Goal: Check status: Check status

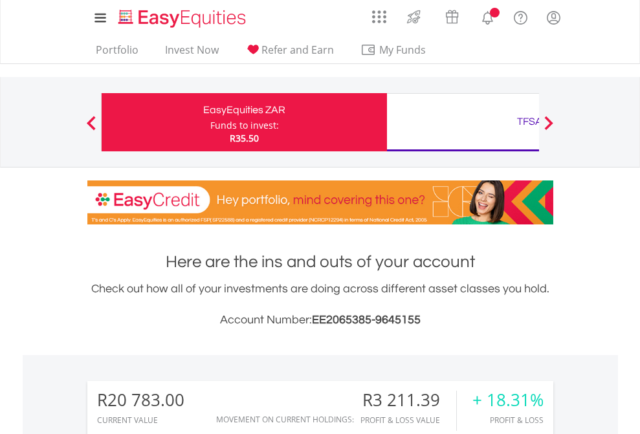
scroll to position [124, 203]
click at [210, 122] on div "Funds to invest:" at bounding box center [244, 125] width 69 height 13
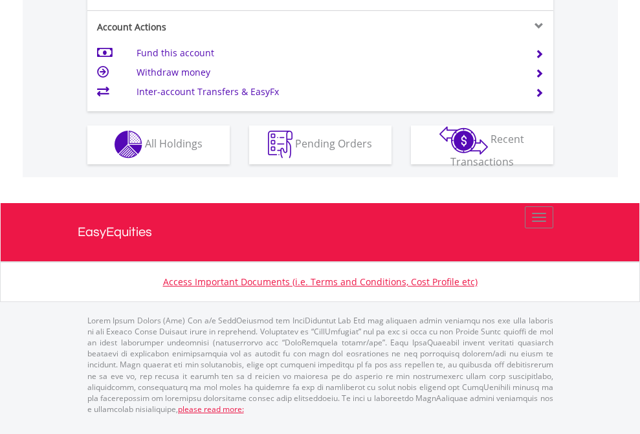
scroll to position [1211, 0]
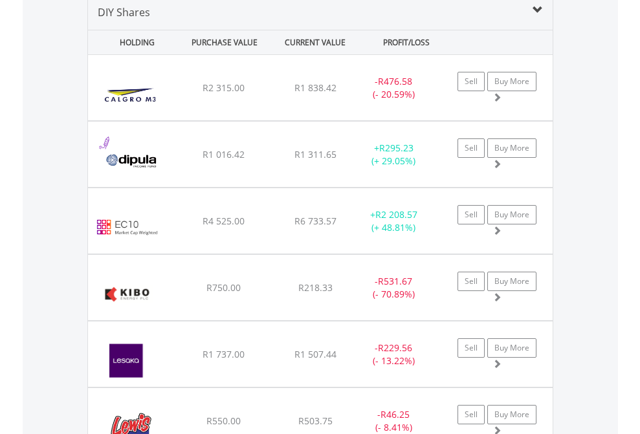
scroll to position [1252, 0]
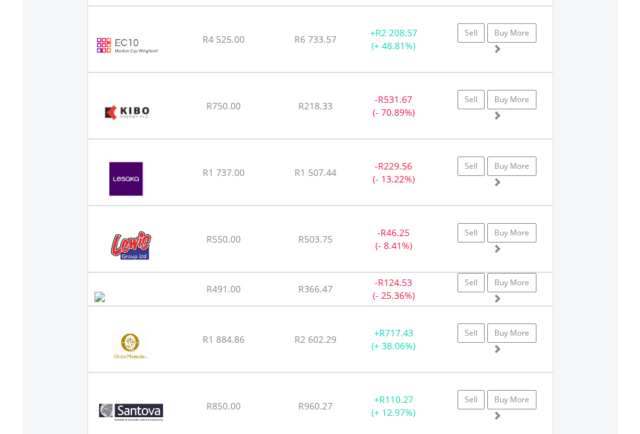
scroll to position [93, 0]
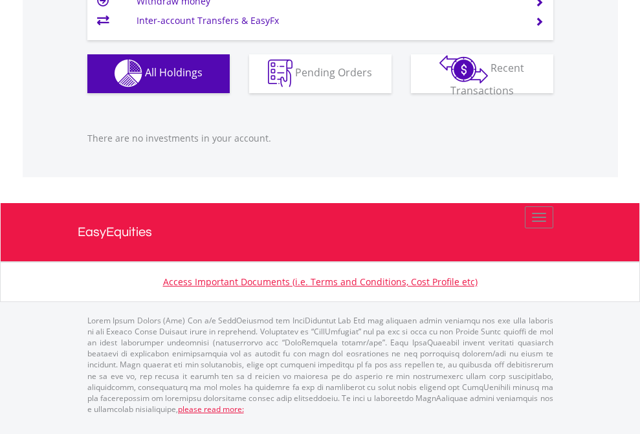
scroll to position [124, 203]
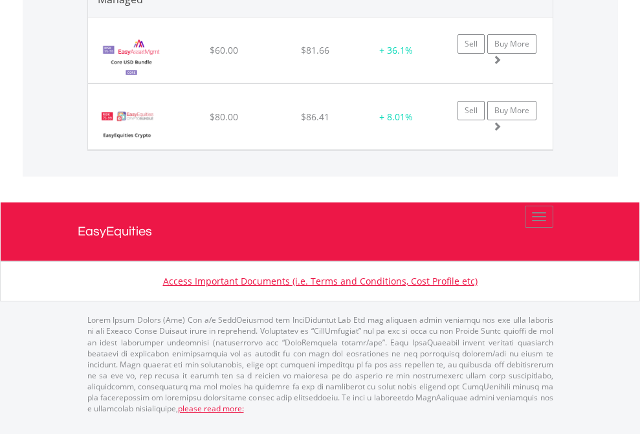
scroll to position [124, 203]
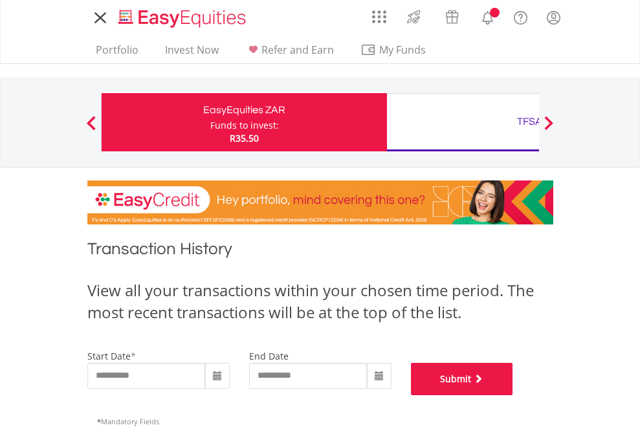
click at [513, 396] on button "Submit" at bounding box center [462, 379] width 102 height 32
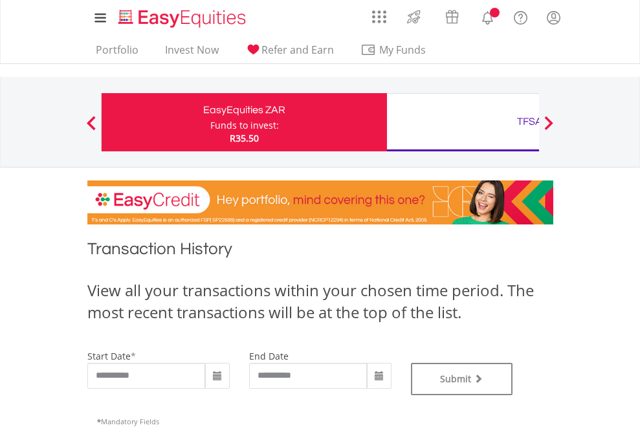
click at [463, 122] on div "TFSA" at bounding box center [530, 122] width 270 height 18
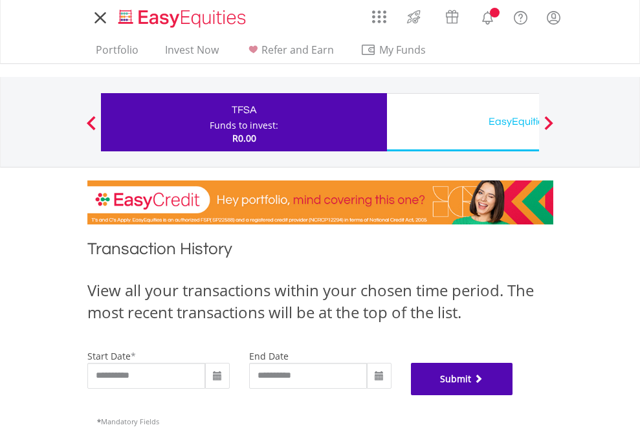
click at [513, 396] on button "Submit" at bounding box center [462, 379] width 102 height 32
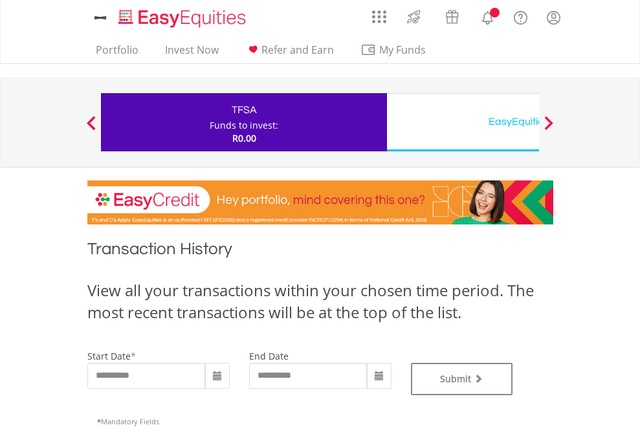
click at [463, 122] on div "EasyEquities USD" at bounding box center [530, 122] width 270 height 18
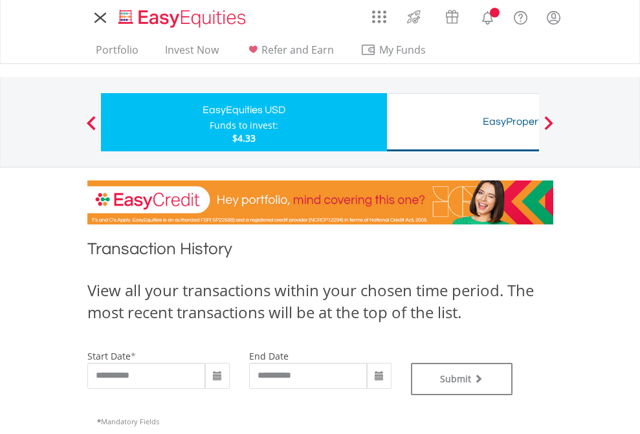
type input "**********"
